Goal: Use online tool/utility: Utilize a website feature to perform a specific function

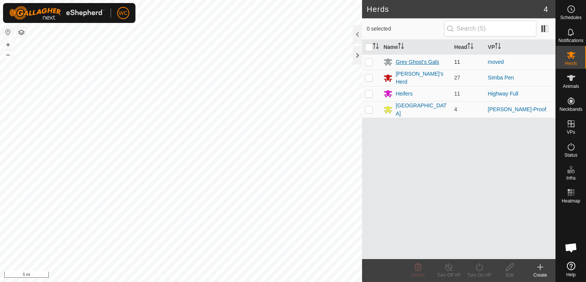
click at [412, 61] on div "Grey Ghost's Gals" at bounding box center [418, 62] width 44 height 8
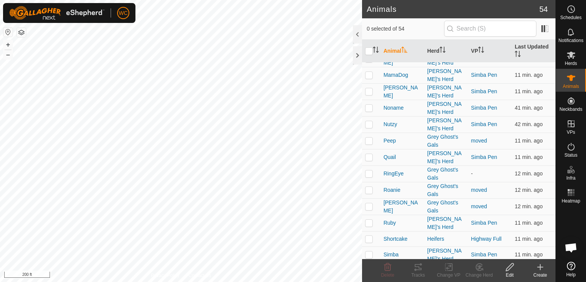
scroll to position [465, 0]
click at [366, 197] on td at bounding box center [371, 205] width 18 height 16
checkbox input "true"
click at [368, 186] on p-checkbox at bounding box center [369, 189] width 8 height 6
checkbox input "true"
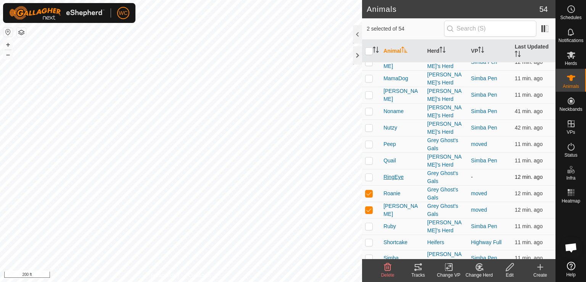
scroll to position [460, 0]
click at [414, 265] on icon at bounding box center [418, 266] width 9 height 9
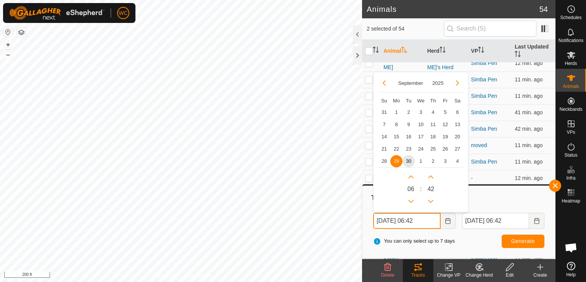
drag, startPoint x: 422, startPoint y: 221, endPoint x: 414, endPoint y: 221, distance: 7.3
click at [414, 221] on input "[DATE] 06:42" at bounding box center [406, 221] width 67 height 16
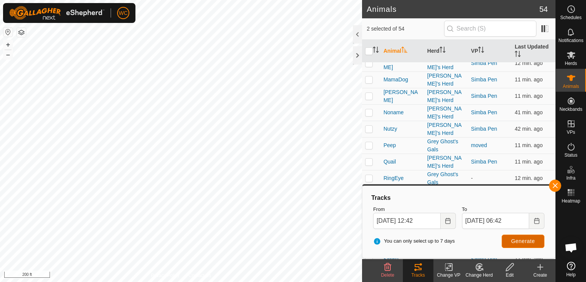
click at [516, 242] on span "Generate" at bounding box center [523, 241] width 24 height 6
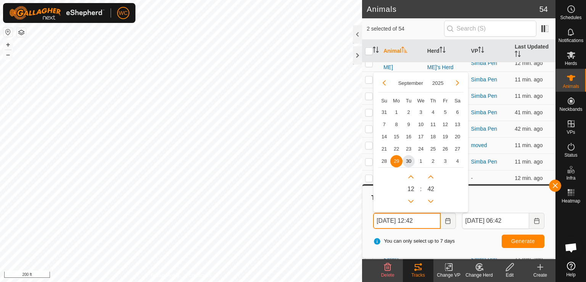
click at [419, 220] on input "[DATE] 12:42" at bounding box center [406, 221] width 67 height 16
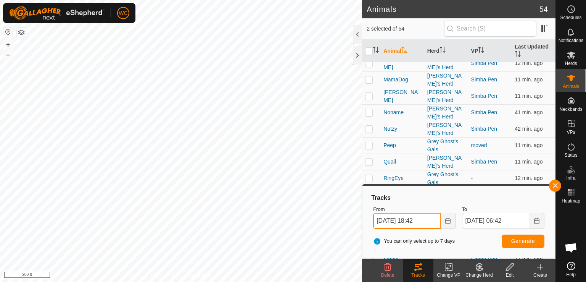
type input "[DATE] 18:42"
click at [521, 241] on span "Generate" at bounding box center [523, 241] width 24 height 6
click at [368, 142] on p-checkbox at bounding box center [369, 145] width 8 height 6
checkbox input "true"
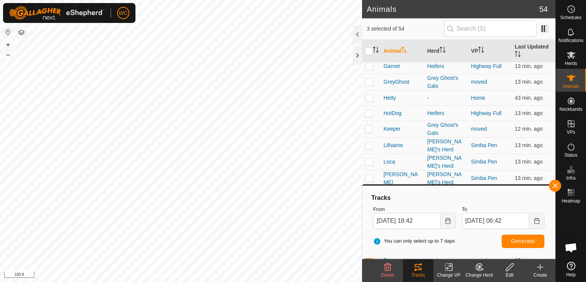
scroll to position [345, 0]
click at [367, 126] on p-checkbox at bounding box center [369, 129] width 8 height 6
checkbox input "true"
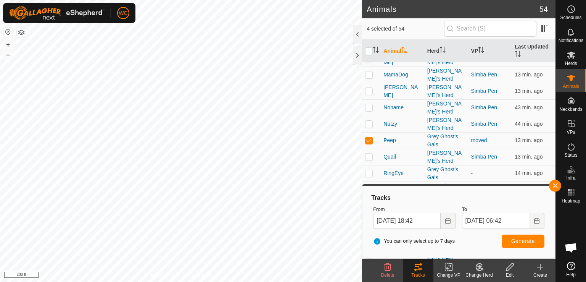
scroll to position [507, 0]
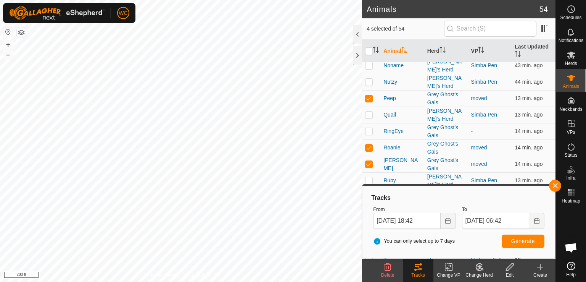
click at [368, 144] on p-checkbox at bounding box center [369, 147] width 8 height 6
checkbox input "false"
click at [514, 238] on span "Generate" at bounding box center [523, 241] width 24 height 6
